Goal: Complete application form: Complete application form

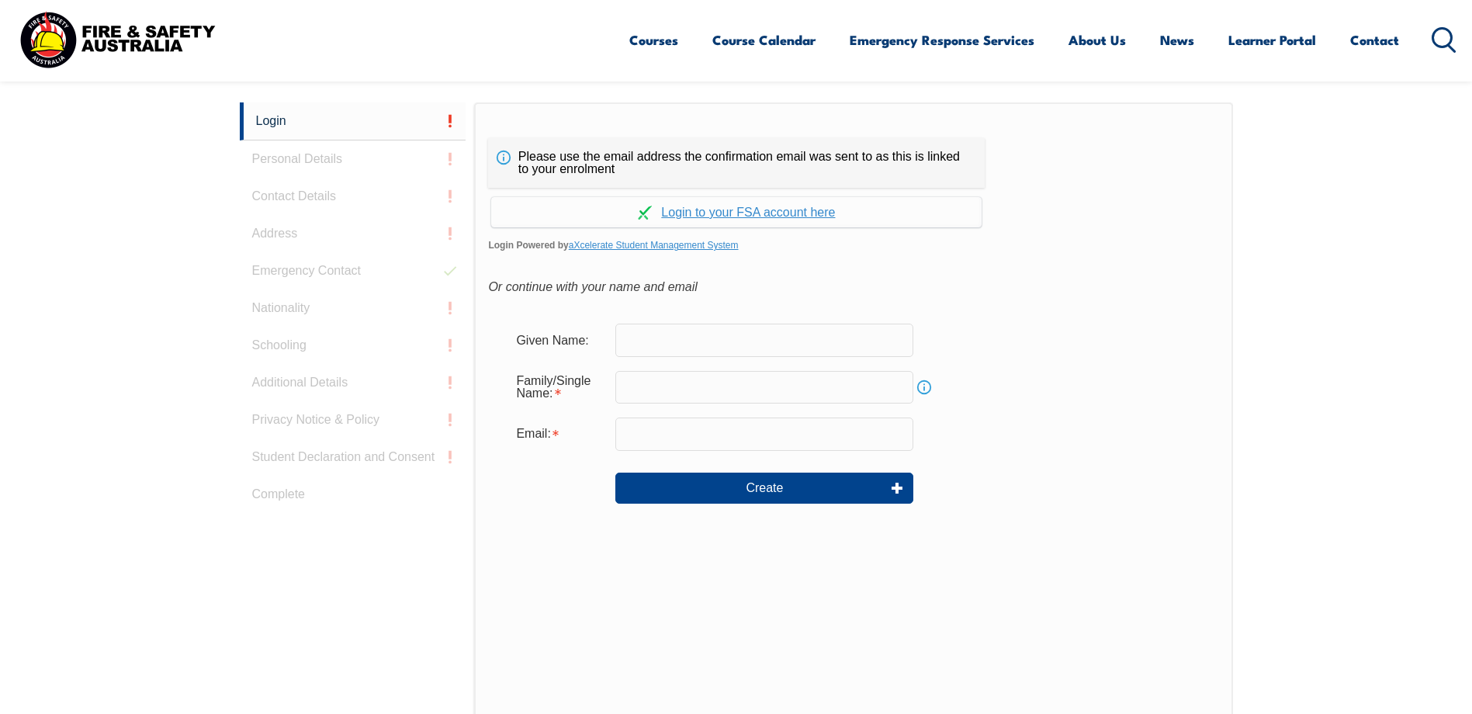
click at [689, 347] on input "text" at bounding box center [764, 340] width 298 height 33
type input "Farah"
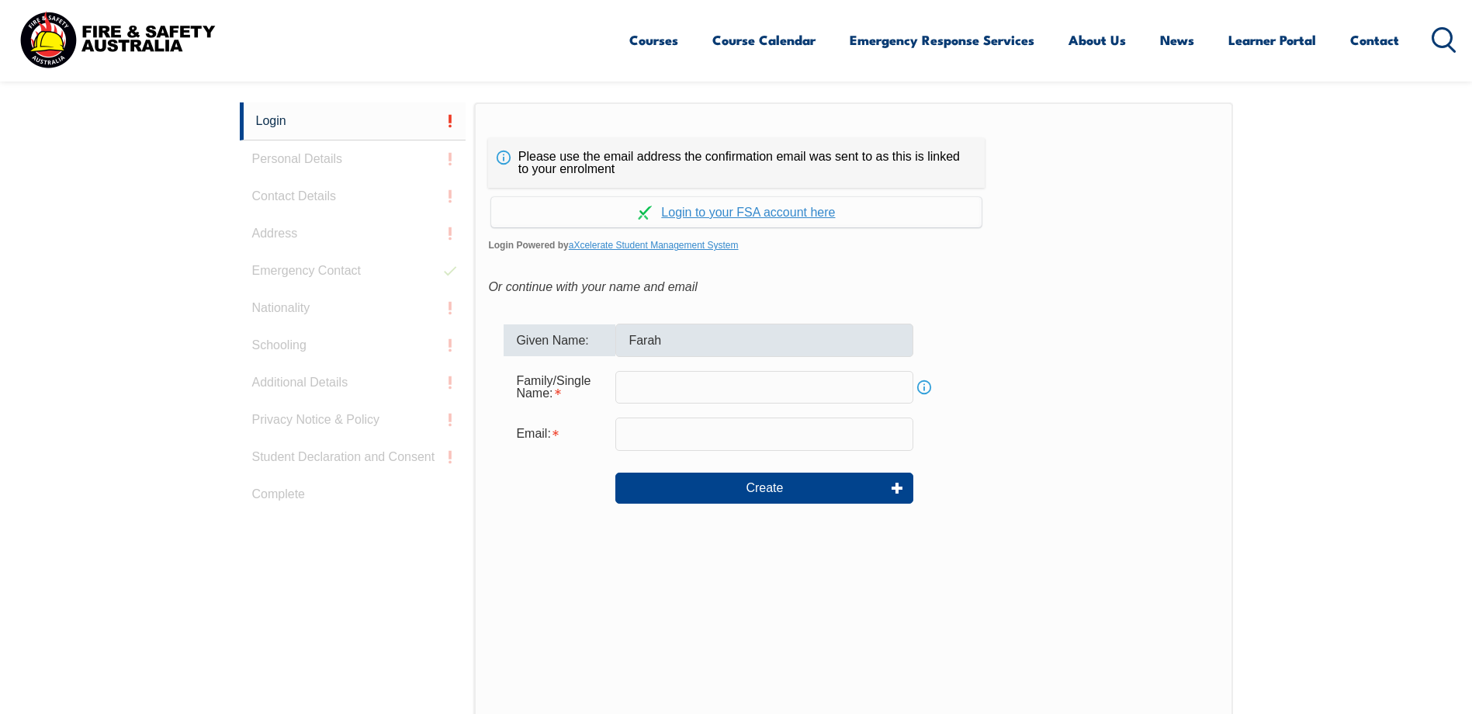
type input "[PERSON_NAME]"
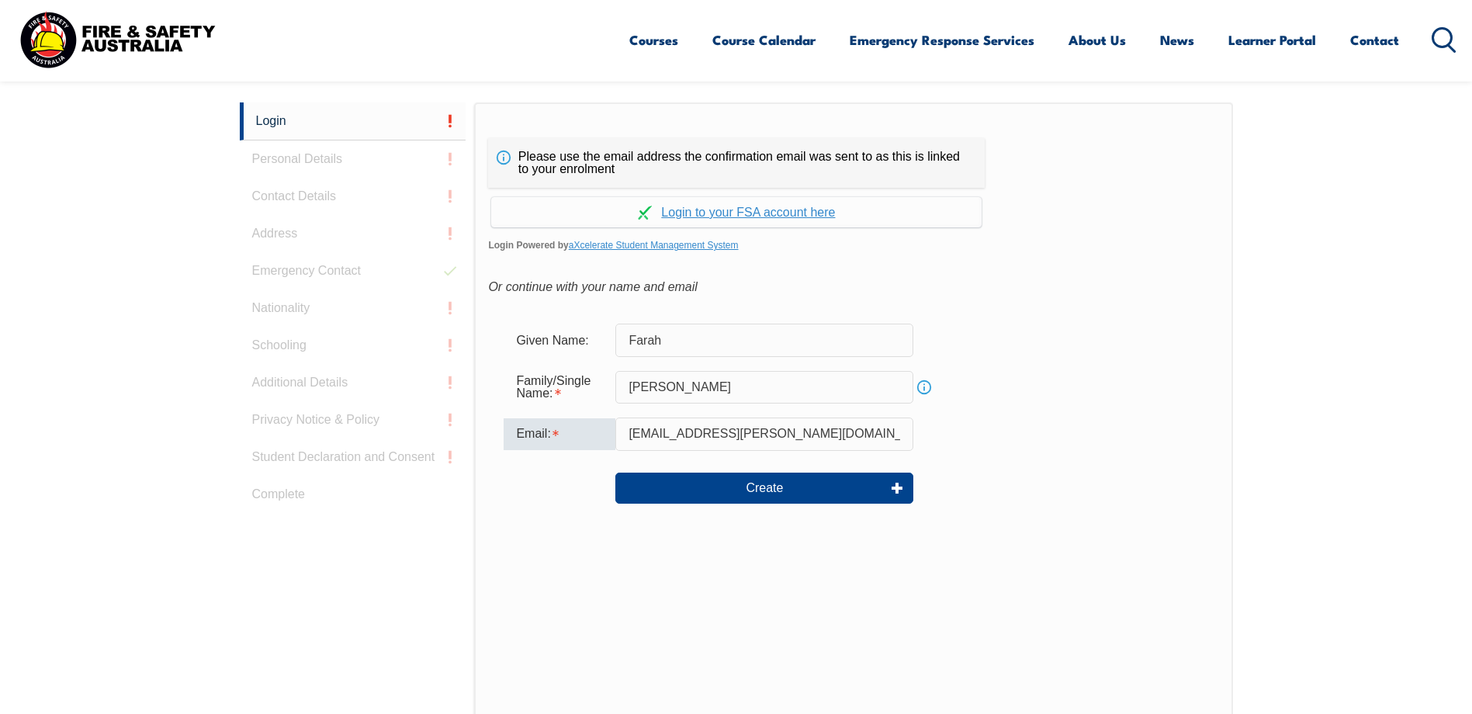
click at [757, 433] on input "[EMAIL_ADDRESS][PERSON_NAME][DOMAIN_NAME]" at bounding box center [764, 434] width 298 height 33
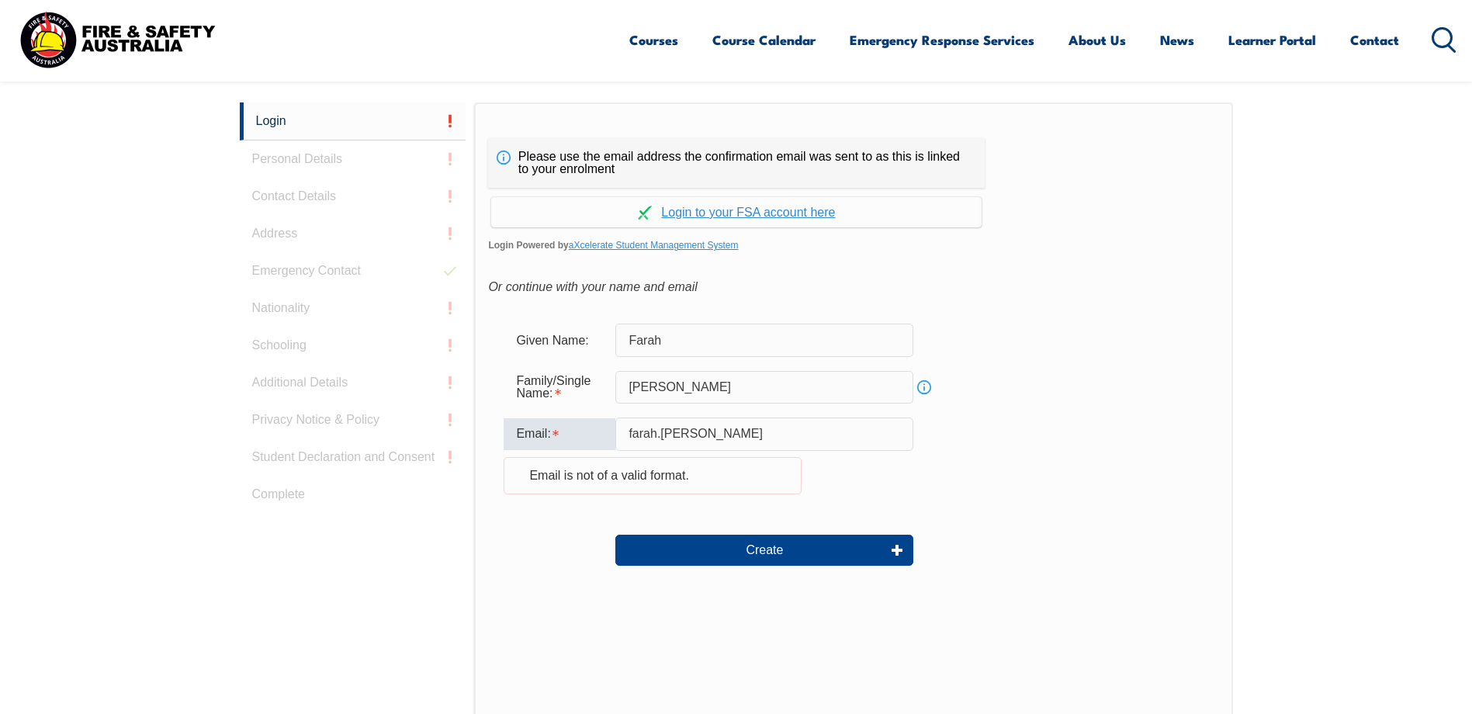
type input "[EMAIL_ADDRESS][DOMAIN_NAME]"
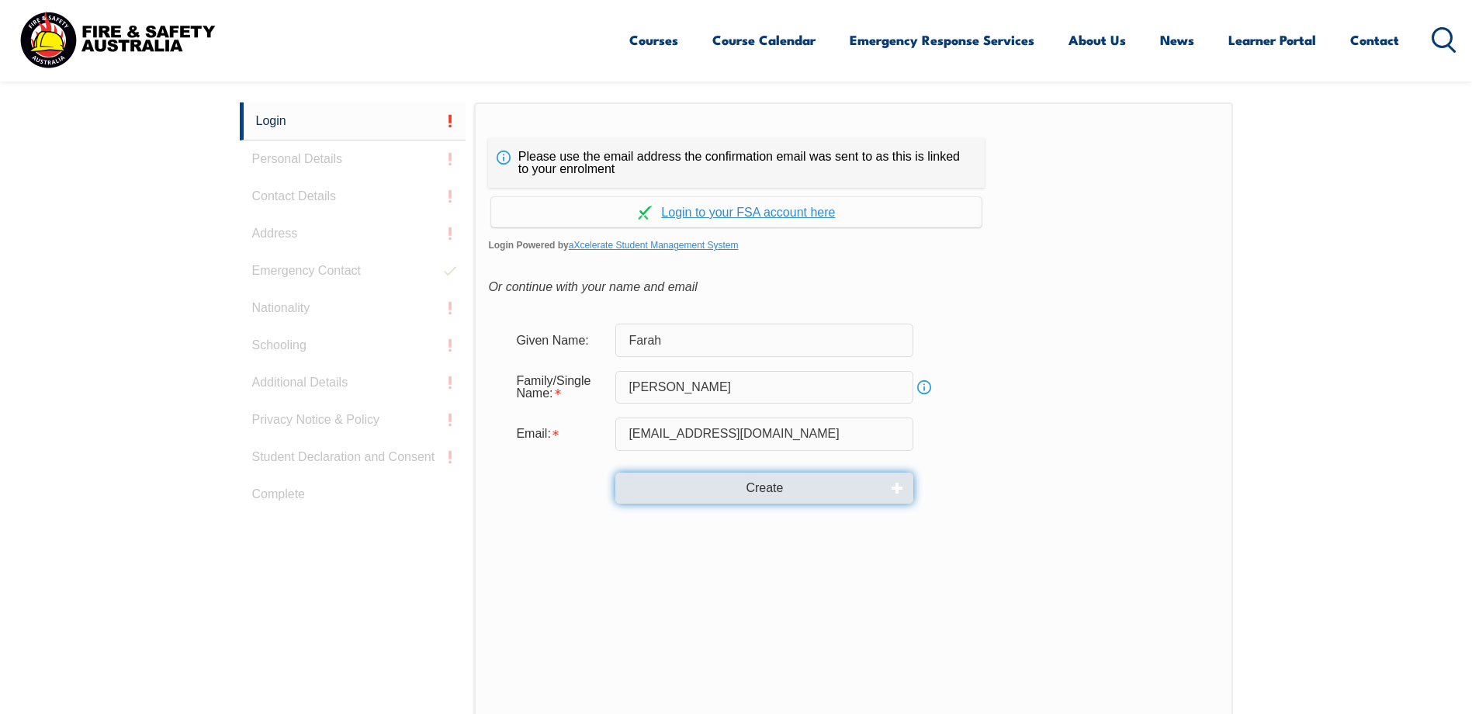
click at [719, 497] on button "Create" at bounding box center [764, 488] width 298 height 31
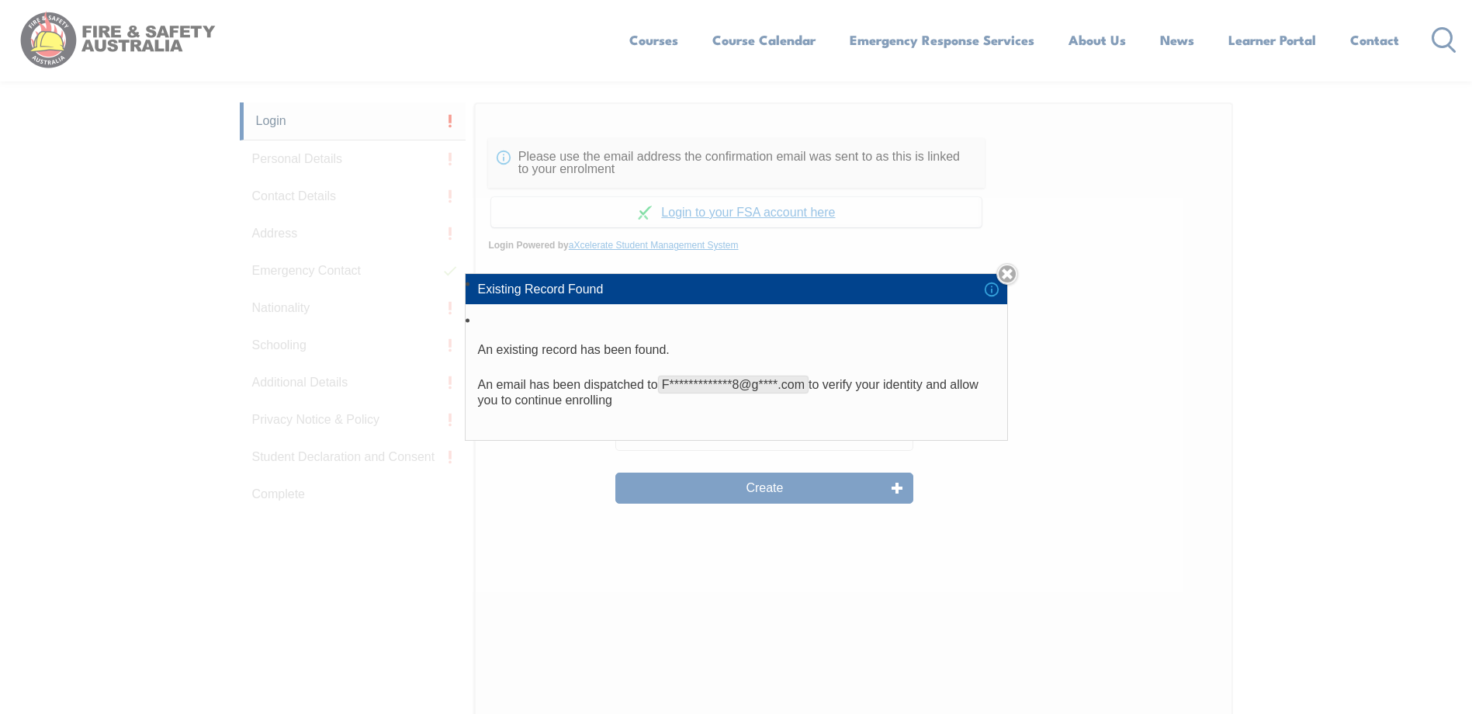
click at [1013, 274] on link "Close" at bounding box center [1007, 274] width 22 height 22
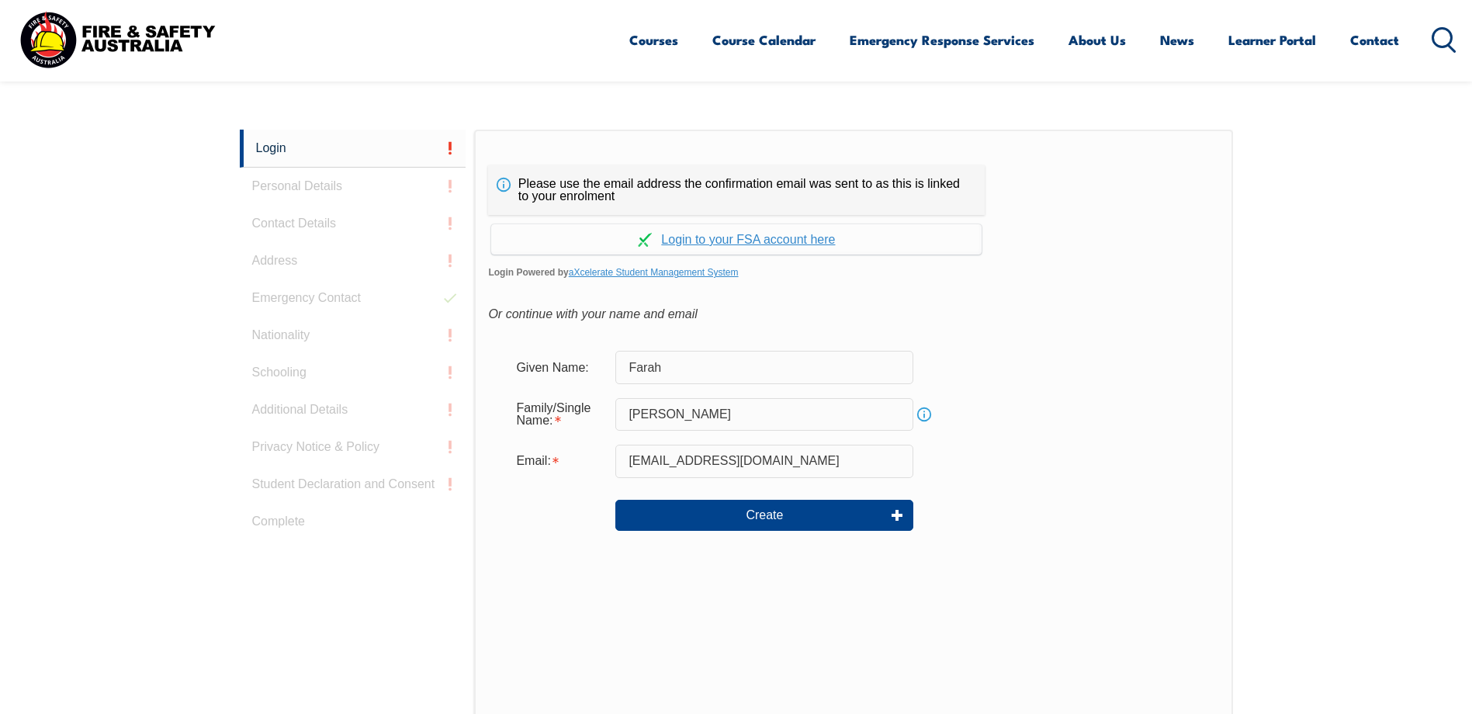
scroll to position [388, 0]
click at [335, 174] on div "Login Personal Details Contact Details Address Emergency Contact Nationality Sc…" at bounding box center [357, 515] width 235 height 775
click at [331, 185] on div "Login Personal Details Contact Details Address Emergency Contact Nationality Sc…" at bounding box center [357, 515] width 235 height 775
click at [715, 414] on input "[PERSON_NAME]" at bounding box center [764, 413] width 298 height 33
click at [816, 397] on input "[PERSON_NAME]" at bounding box center [764, 413] width 298 height 33
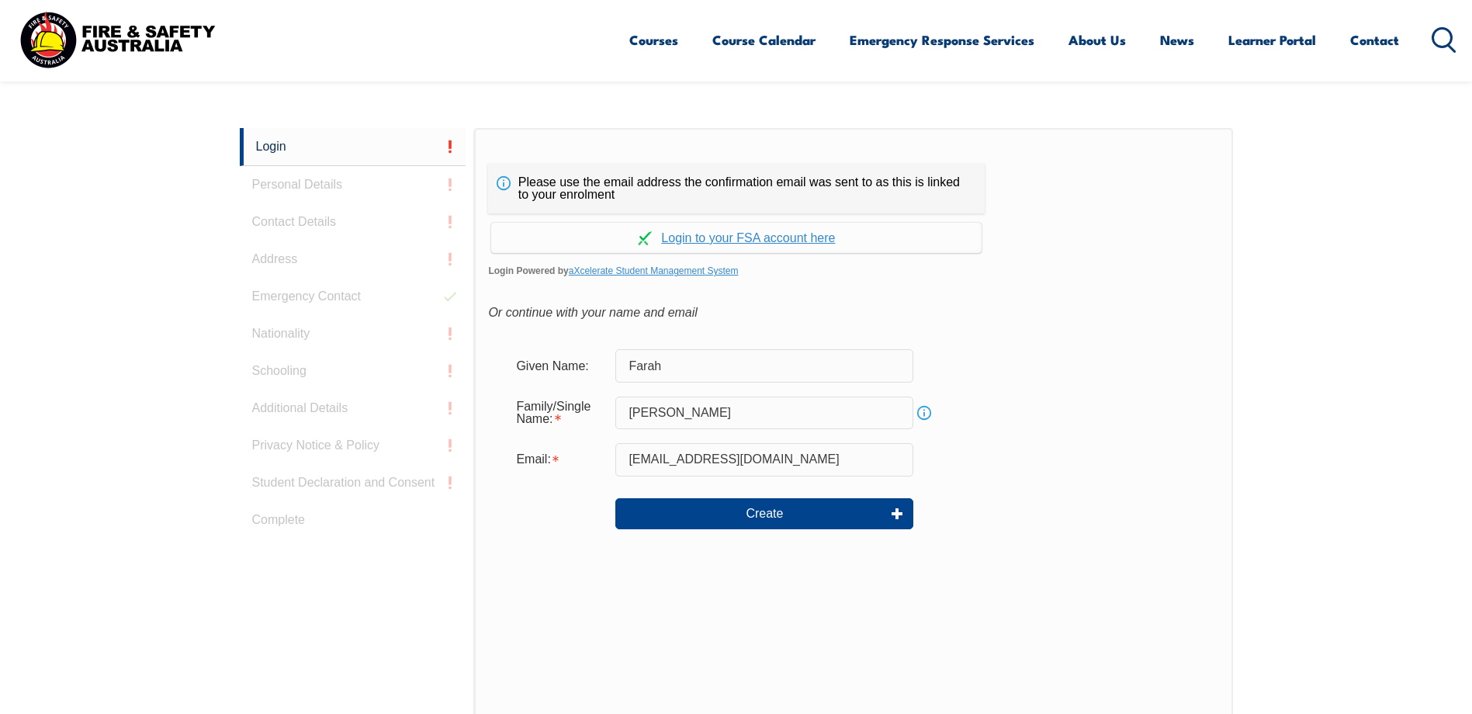
click at [1021, 422] on div "Family/Single Name: [PERSON_NAME] Info" at bounding box center [853, 413] width 699 height 42
click at [854, 453] on input "[EMAIL_ADDRESS][DOMAIN_NAME]" at bounding box center [764, 459] width 298 height 33
click at [1161, 497] on div "Create" at bounding box center [853, 514] width 699 height 56
click at [794, 456] on input "[EMAIL_ADDRESS][DOMAIN_NAME]" at bounding box center [764, 459] width 298 height 33
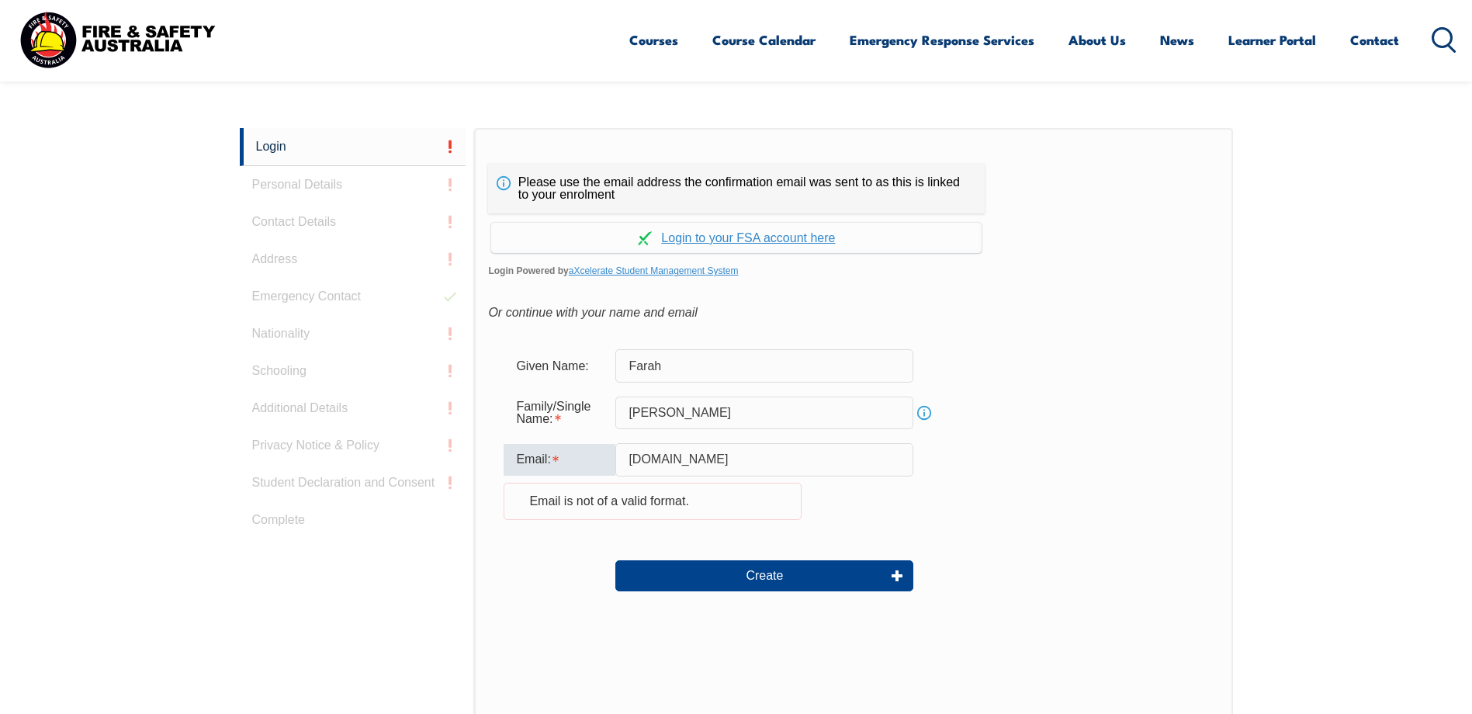
type input "[EMAIL_ADDRESS][PERSON_NAME][DOMAIN_NAME]"
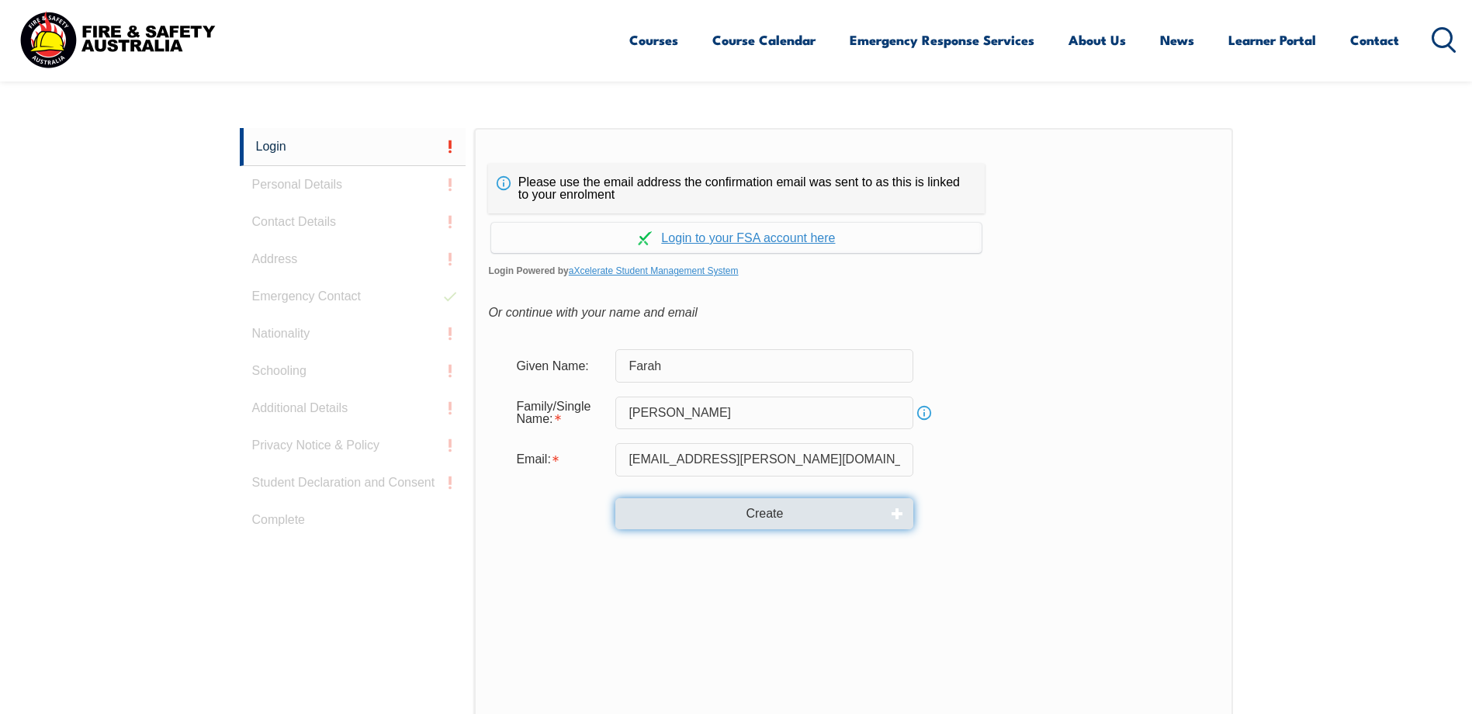
click at [764, 512] on button "Create" at bounding box center [764, 513] width 298 height 31
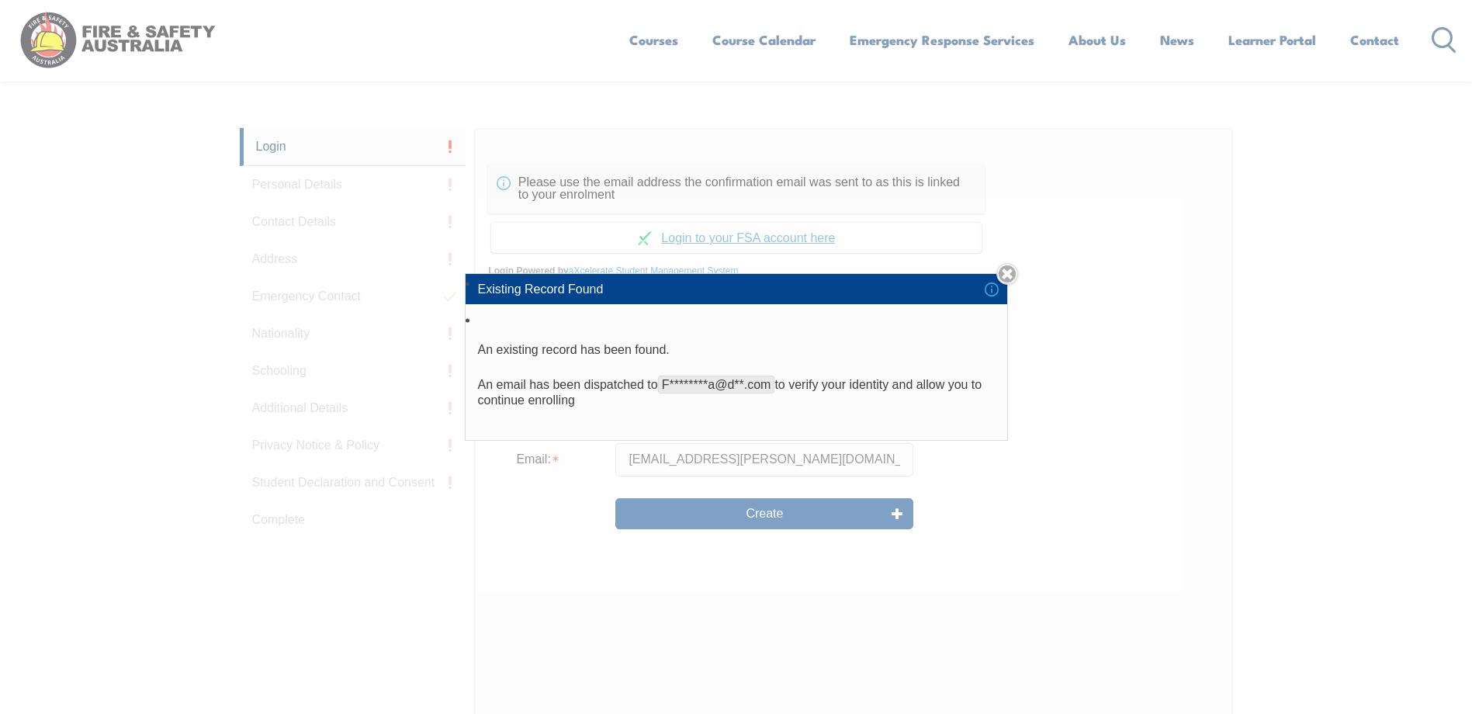
click at [1020, 262] on div "Existing Record Found An existing record has been found. An email has been disp…" at bounding box center [736, 357] width 1472 height 714
click at [1010, 267] on link "Close" at bounding box center [1007, 274] width 22 height 22
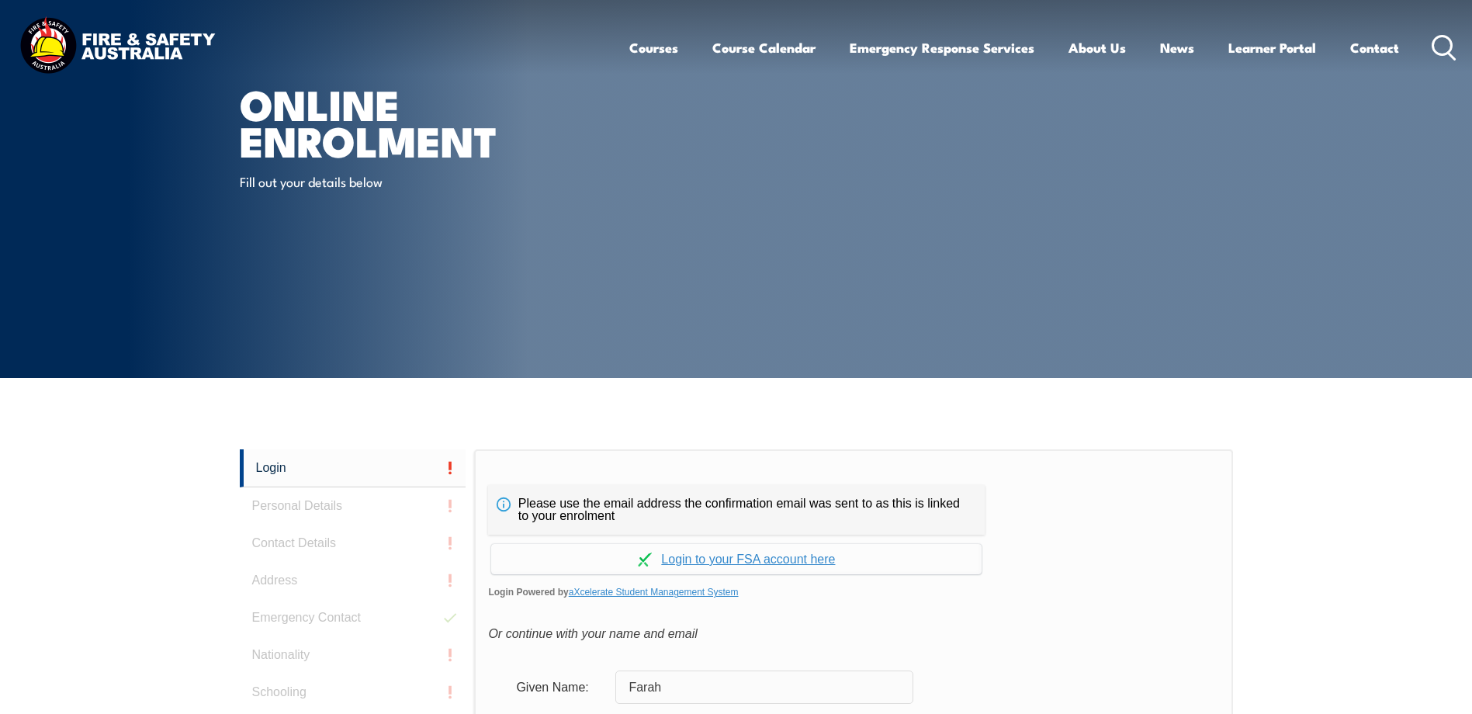
scroll to position [0, 0]
